Goal: Use online tool/utility: Utilize a website feature to perform a specific function

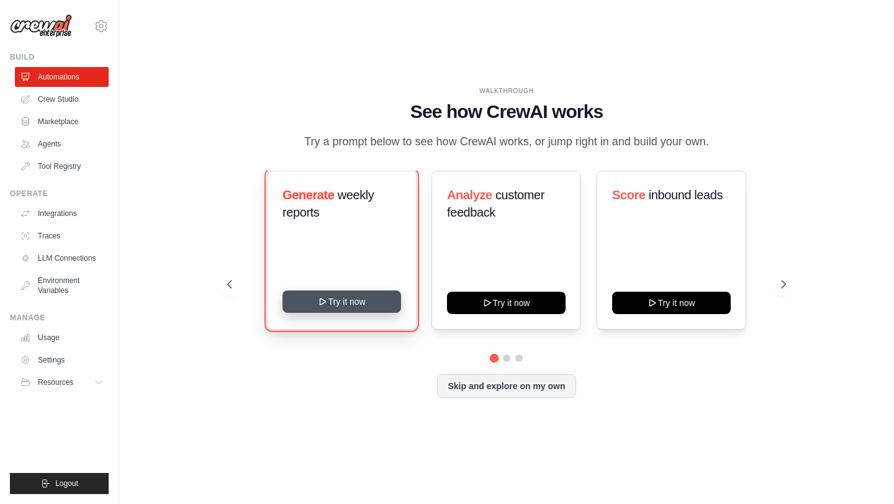
click at [315, 295] on button "Try it now" at bounding box center [341, 301] width 119 height 22
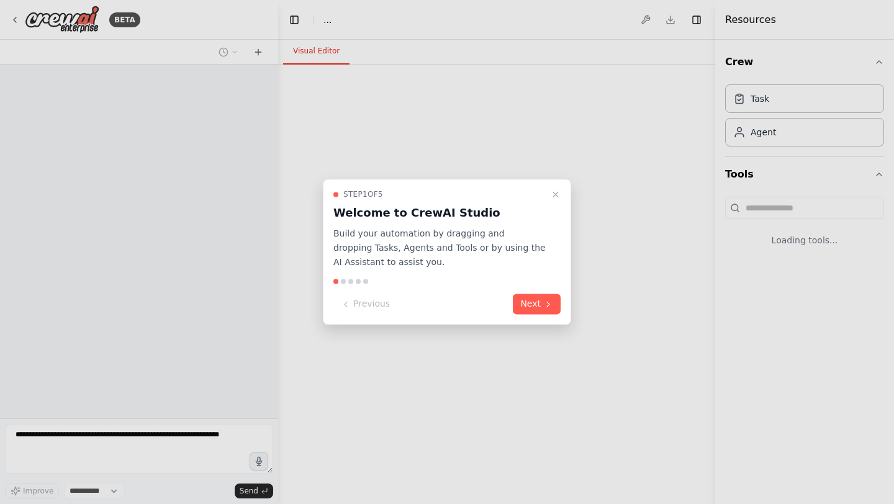
select select "****"
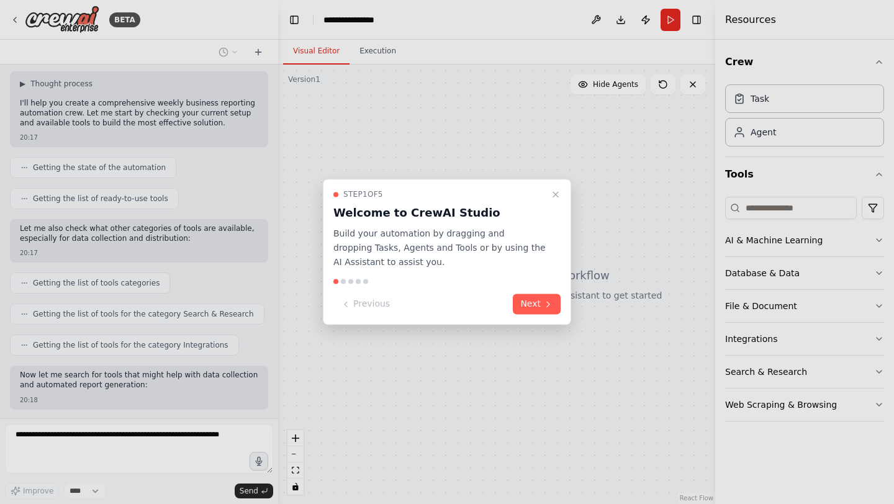
scroll to position [139, 0]
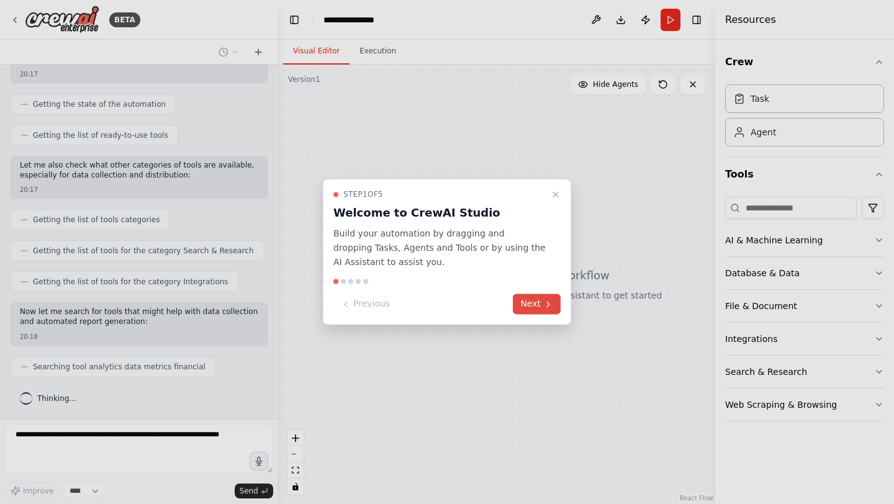
click at [545, 305] on icon at bounding box center [548, 304] width 10 height 10
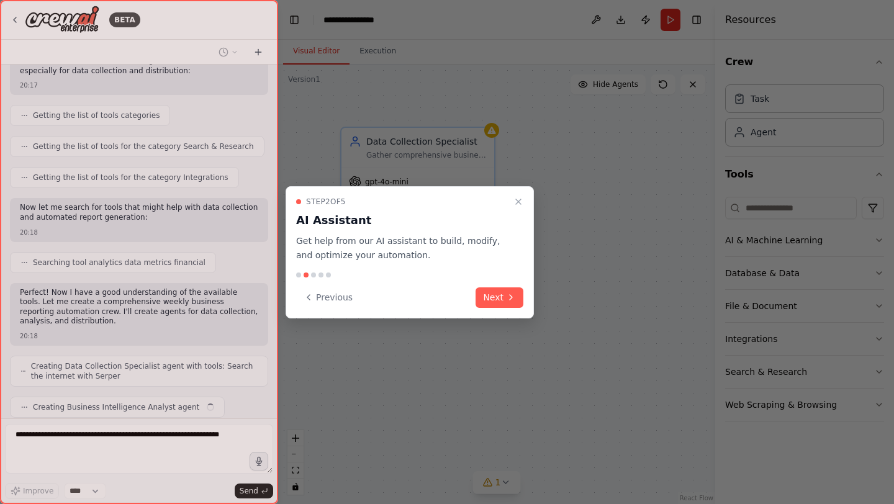
scroll to position [274, 0]
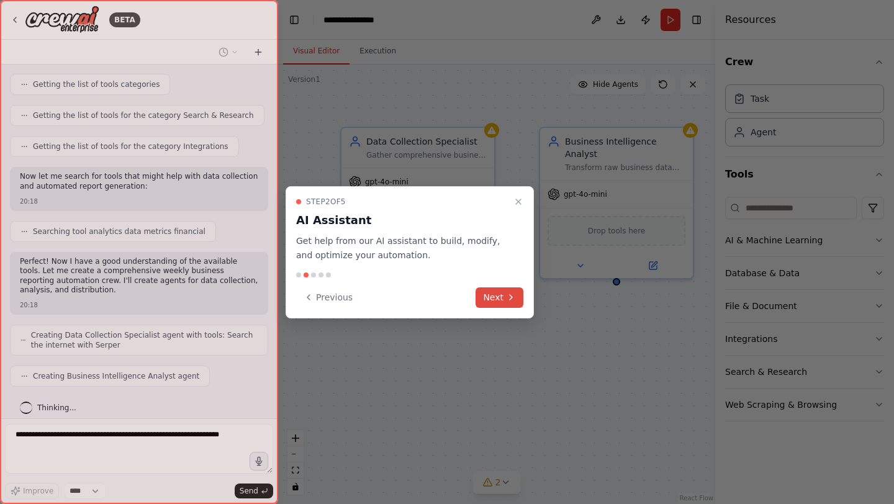
click at [498, 298] on button "Next" at bounding box center [499, 297] width 48 height 20
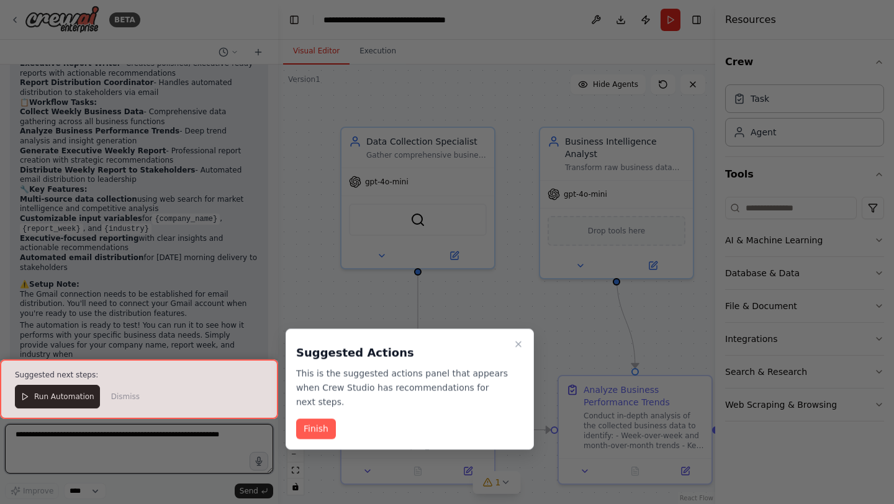
scroll to position [1166, 0]
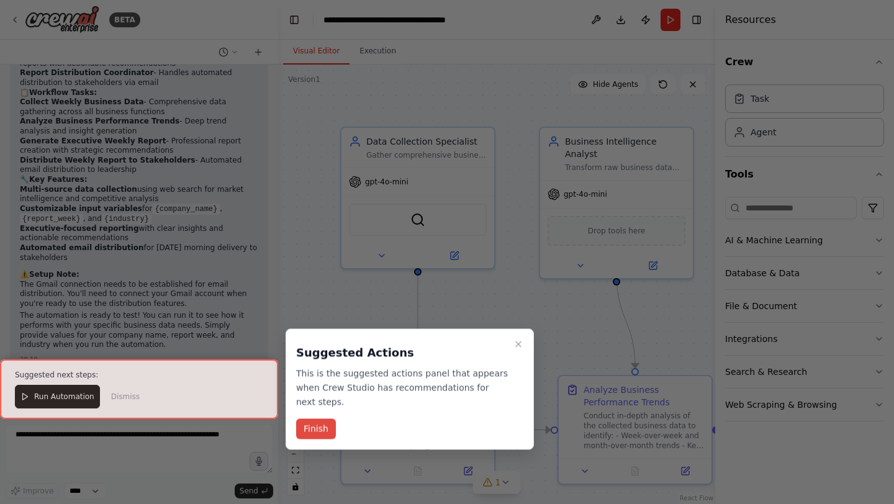
click at [316, 428] on button "Finish" at bounding box center [316, 429] width 40 height 20
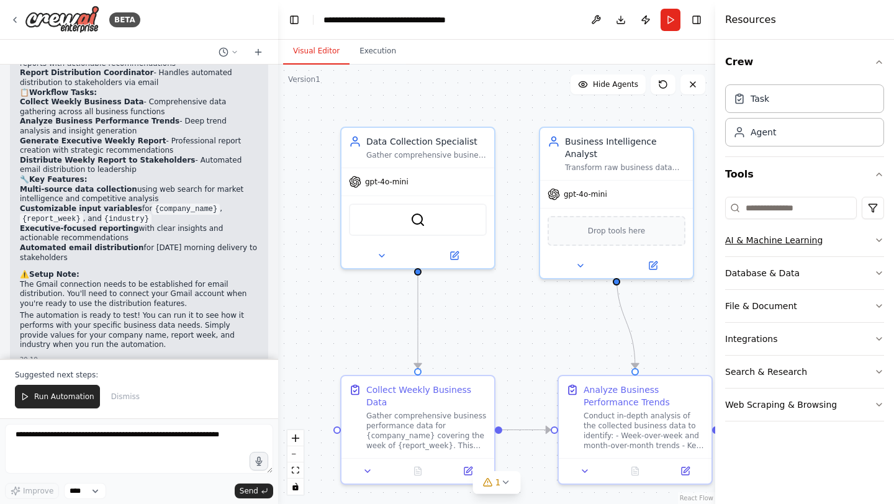
click at [877, 240] on icon "button" at bounding box center [878, 240] width 5 height 2
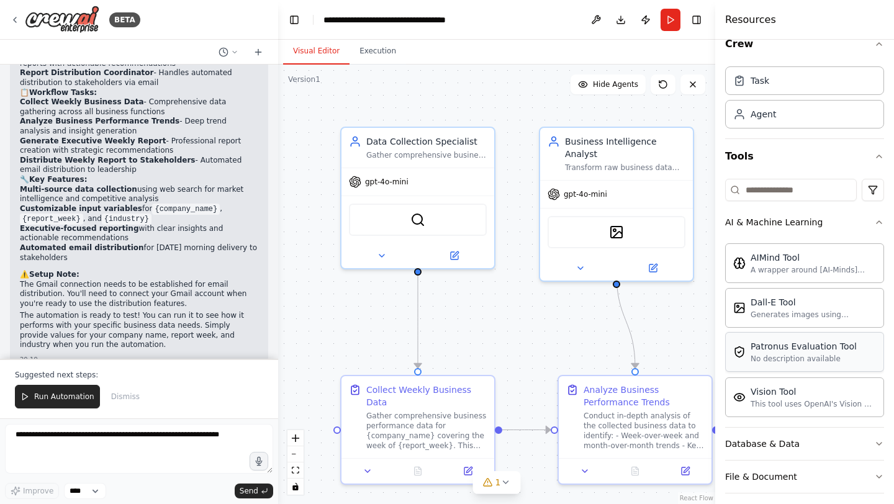
scroll to position [126, 0]
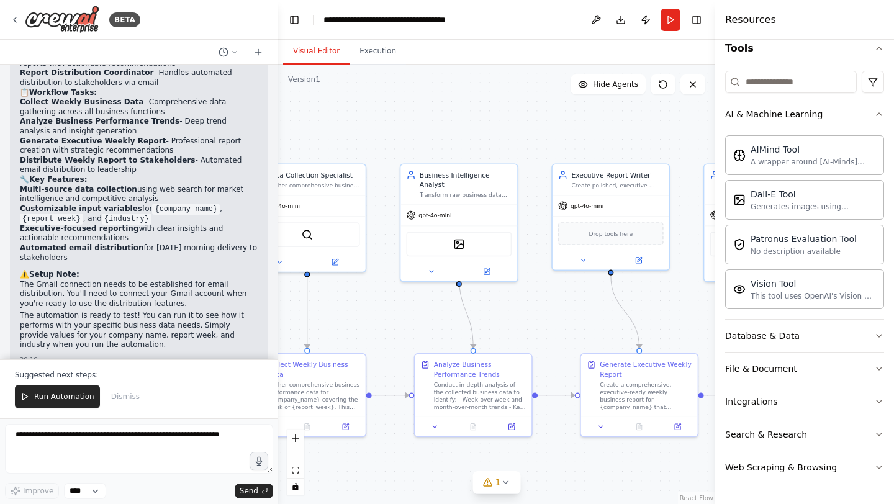
drag, startPoint x: 601, startPoint y: 446, endPoint x: 439, endPoint y: 444, distance: 161.3
click at [439, 444] on div ".deletable-edge-delete-btn { width: 20px; height: 20px; border: 0px solid #ffff…" at bounding box center [496, 284] width 437 height 439
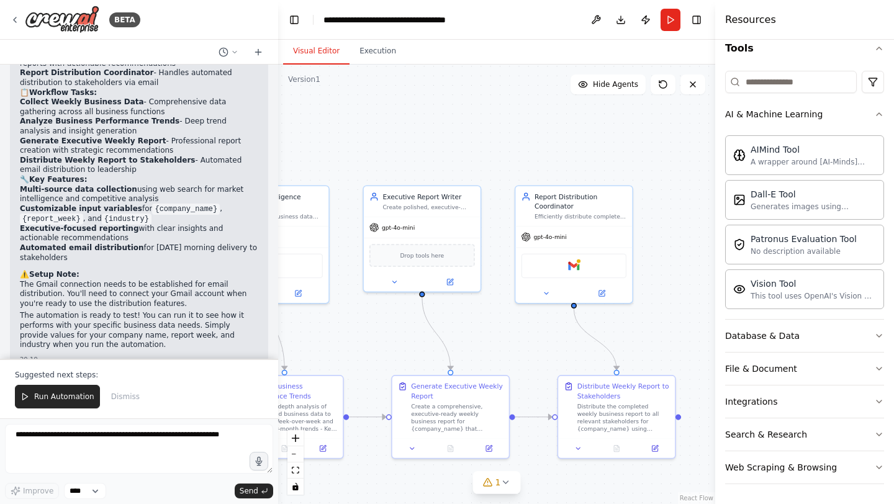
drag, startPoint x: 516, startPoint y: 300, endPoint x: 326, endPoint y: 321, distance: 191.6
click at [326, 321] on div ".deletable-edge-delete-btn { width: 20px; height: 20px; border: 0px solid #ffff…" at bounding box center [496, 284] width 437 height 439
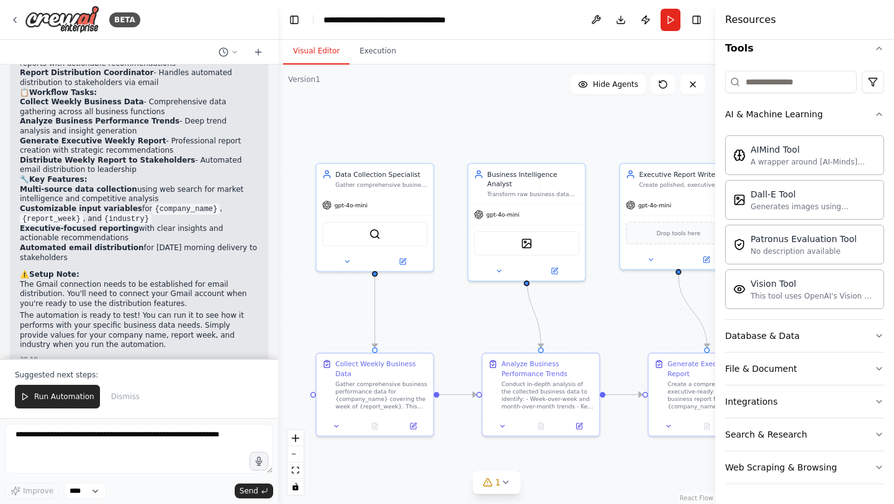
drag, startPoint x: 361, startPoint y: 311, endPoint x: 617, endPoint y: 287, distance: 257.4
click at [617, 288] on div ".deletable-edge-delete-btn { width: 20px; height: 20px; border: 0px solid #ffff…" at bounding box center [496, 284] width 437 height 439
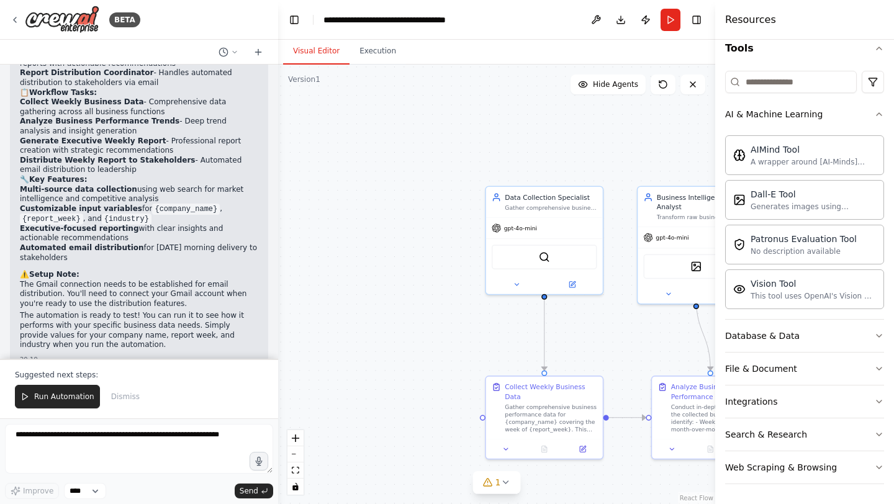
drag, startPoint x: 617, startPoint y: 287, endPoint x: 784, endPoint y: 311, distance: 168.7
click at [785, 311] on div "BETA Set up a crew that collects data from multiple sources, creates comprehens…" at bounding box center [447, 252] width 894 height 504
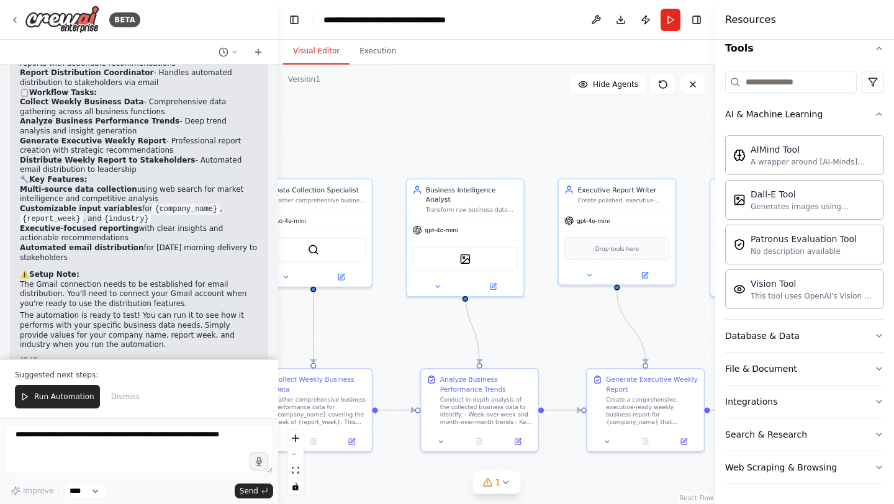
drag, startPoint x: 607, startPoint y: 311, endPoint x: 245, endPoint y: 308, distance: 361.8
click at [245, 308] on div "BETA Set up a crew that collects data from multiple sources, creates comprehens…" at bounding box center [447, 252] width 894 height 504
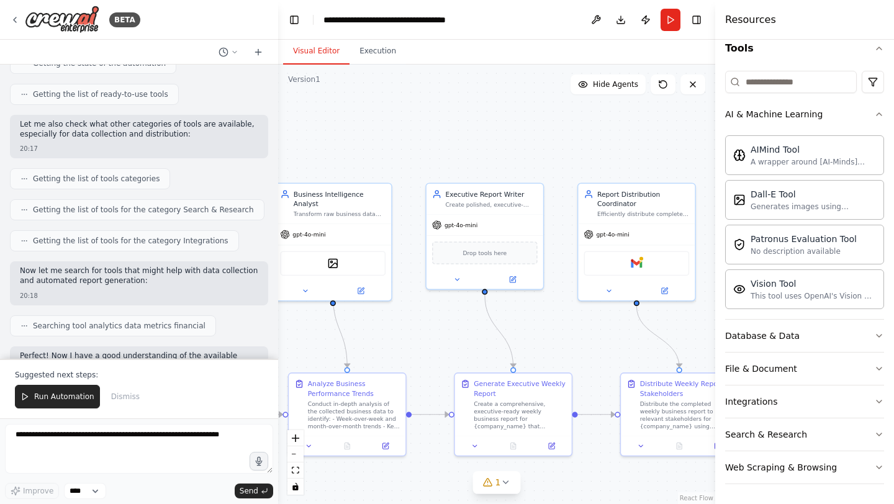
scroll to position [210, 0]
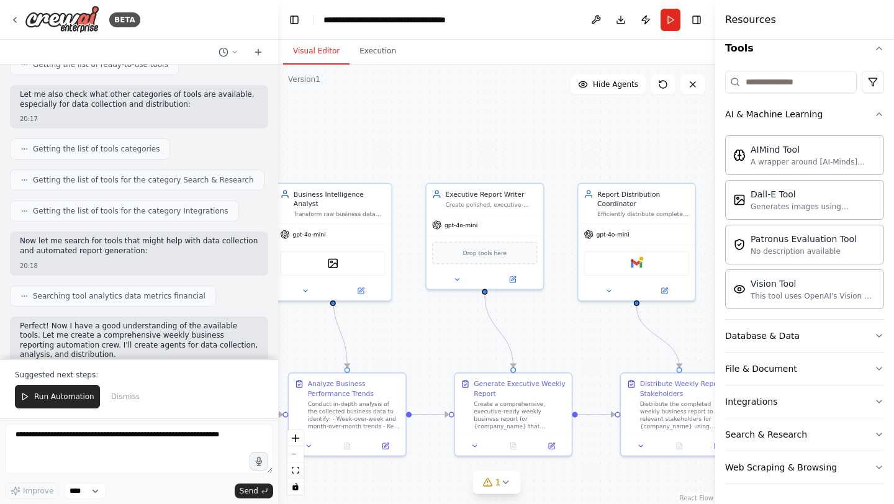
click at [128, 148] on span "Getting the list of tools categories" at bounding box center [96, 149] width 127 height 10
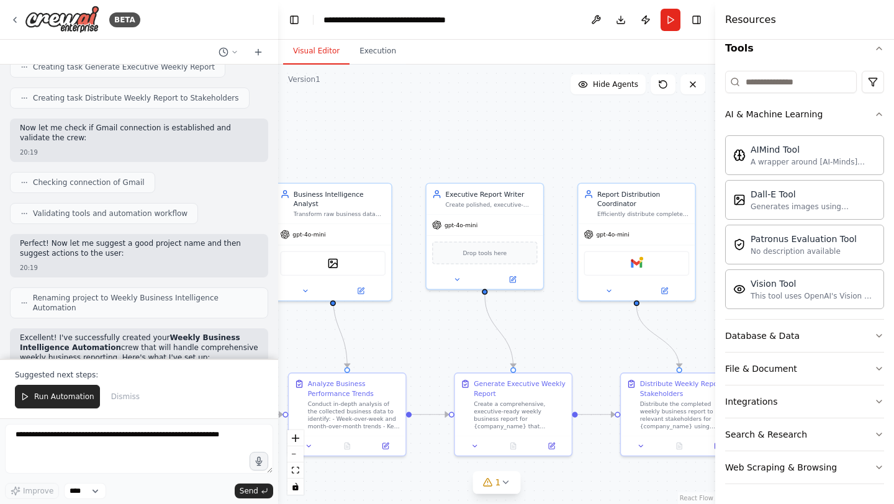
scroll to position [1166, 0]
